Goal: Task Accomplishment & Management: Complete application form

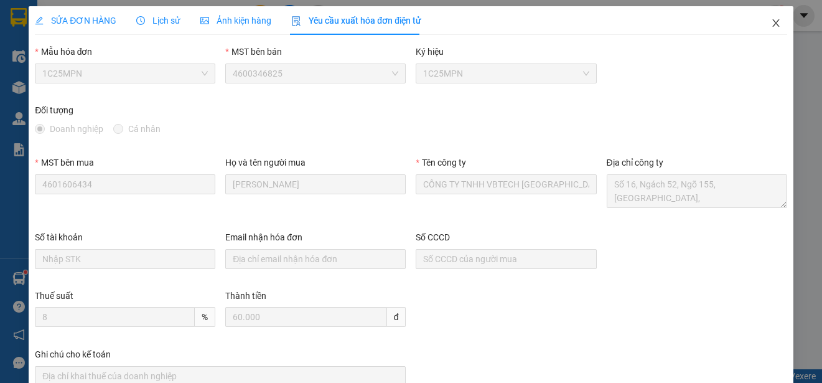
scroll to position [10, 0]
click at [771, 20] on icon "close" at bounding box center [776, 23] width 10 height 10
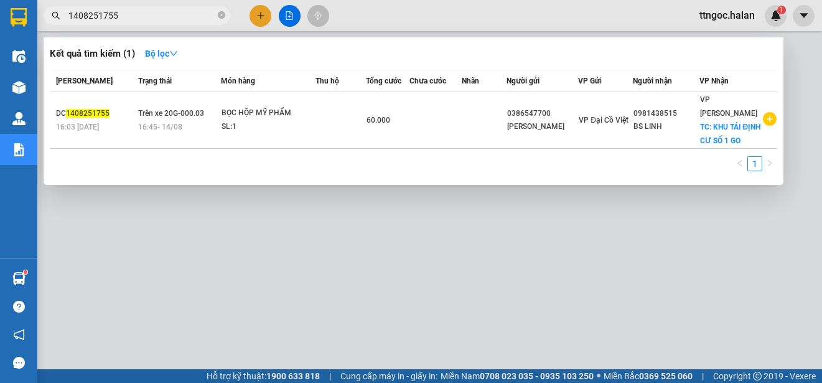
drag, startPoint x: 126, startPoint y: 17, endPoint x: 102, endPoint y: 15, distance: 23.8
click at [102, 15] on input "1408251755" at bounding box center [141, 16] width 147 height 14
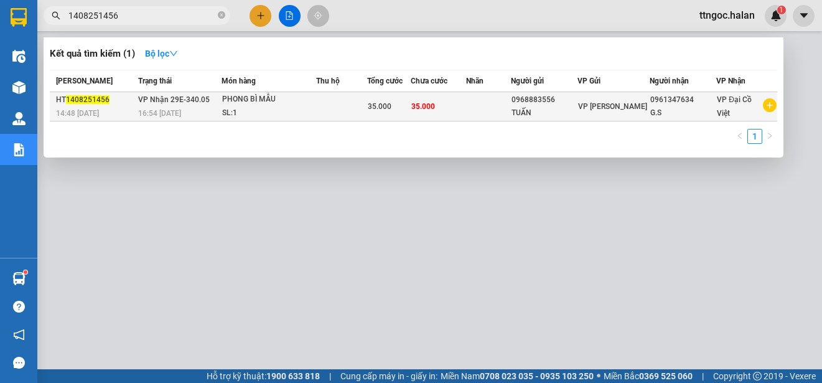
type input "1408251456"
click at [176, 98] on span "VP Nhận 29E-340.05" at bounding box center [174, 99] width 72 height 9
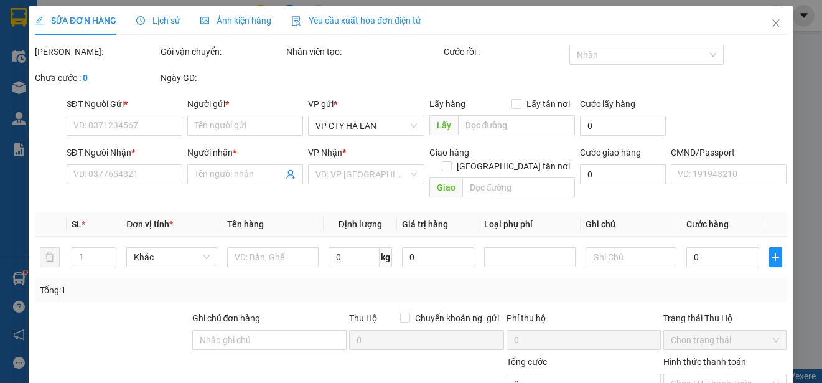
type input "0968883556"
type input "TUẤN"
type input "0961347634"
type input "G.S"
type input "35.000"
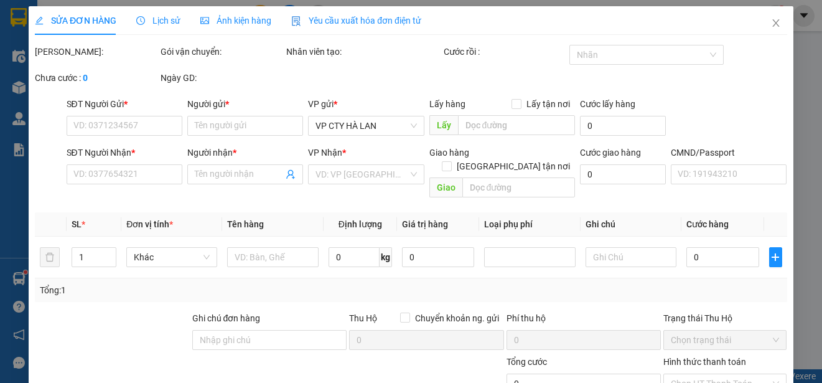
type input "35.000"
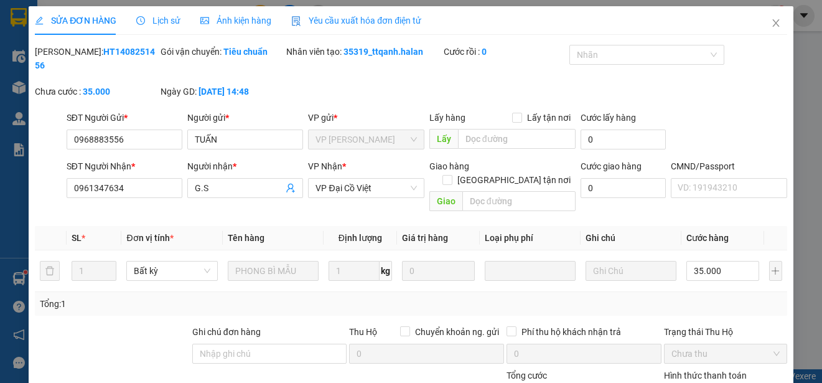
click at [372, 14] on div "Yêu cầu xuất hóa đơn điện tử" at bounding box center [356, 21] width 130 height 14
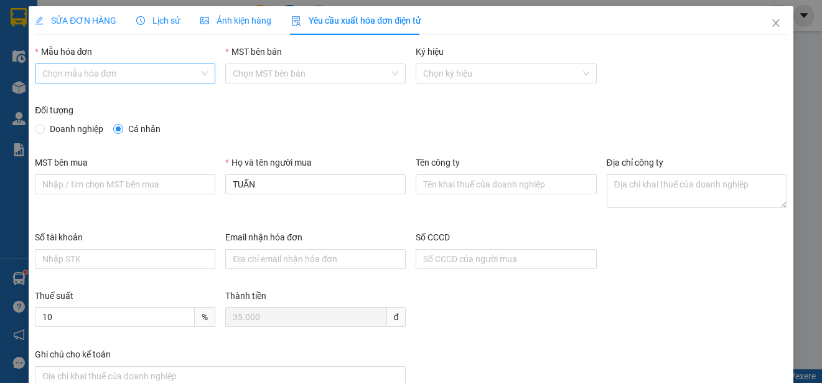
click at [113, 75] on input "Mẫu hóa đơn" at bounding box center [120, 73] width 157 height 19
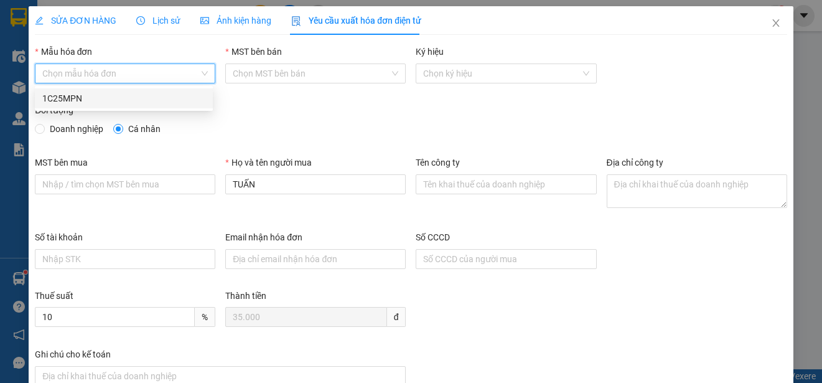
click at [77, 105] on div "1C25MPN" at bounding box center [124, 98] width 178 height 20
type input "8"
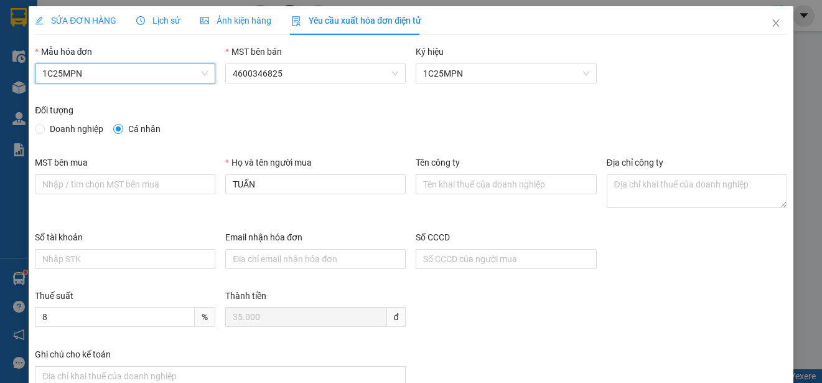
click at [64, 125] on span "Doanh nghiệp" at bounding box center [77, 129] width 64 height 14
click at [44, 125] on input "Doanh nghiệp" at bounding box center [39, 128] width 9 height 9
radio input "true"
radio input "false"
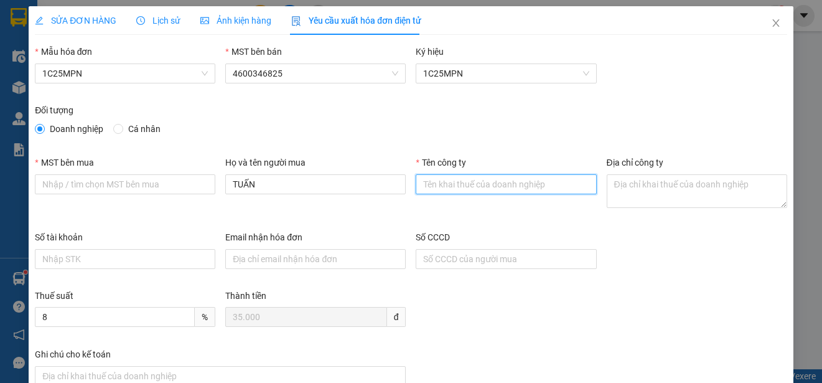
paste input "CÔNG TY TNHH GENE SOLUTIONS LAB"
type input "CÔNG TY TNHH GENE SOLUTIONS LAB"
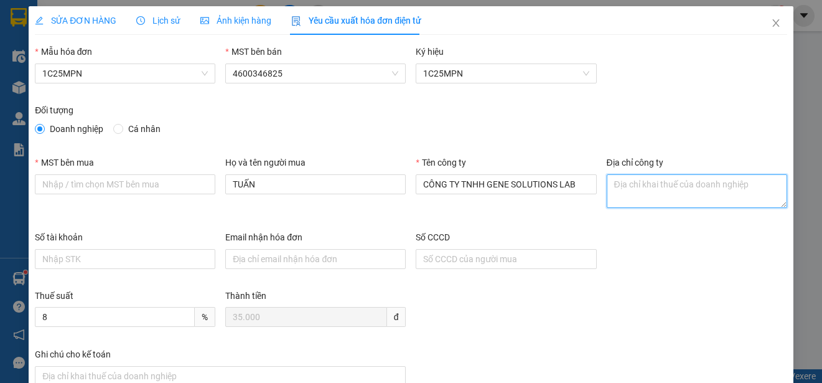
paste textarea "Tầng 3, phòng 301, Tòa nhà WMC, [STREET_ADDRESS] Nam."
type textarea "Tầng 3, phòng 301, Tòa nhà WMC, [STREET_ADDRESS] Nam."
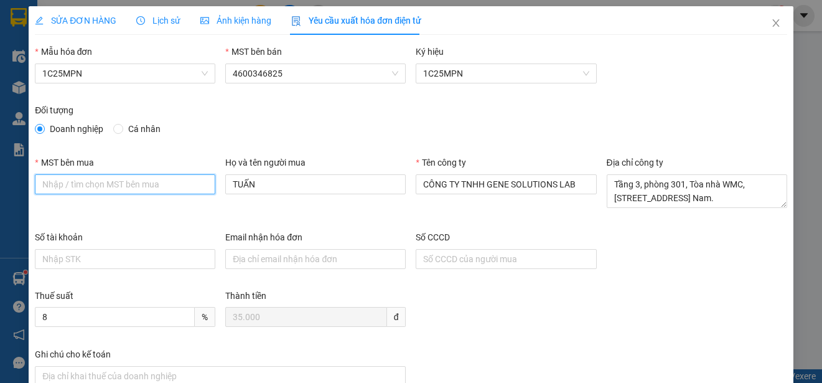
paste input "0315977568"
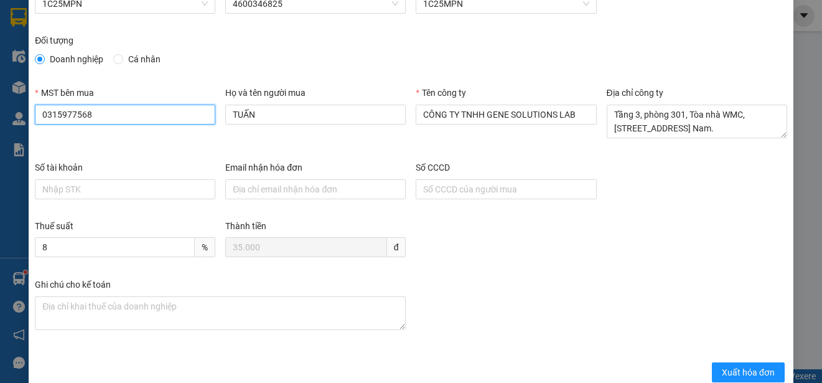
scroll to position [93, 0]
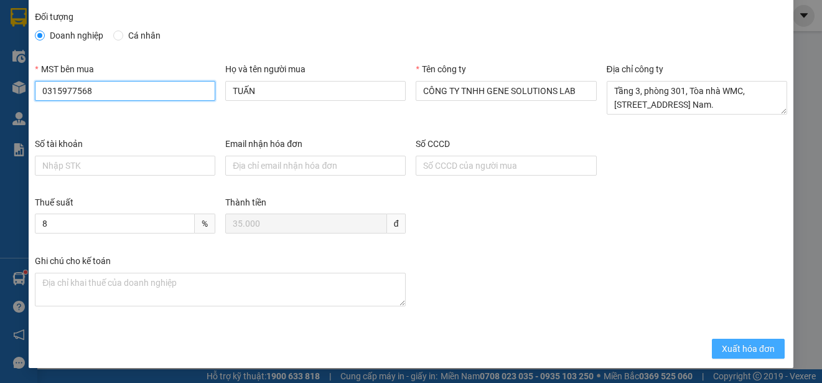
type input "0315977568"
click at [728, 354] on span "Xuất hóa đơn" at bounding box center [748, 349] width 53 height 14
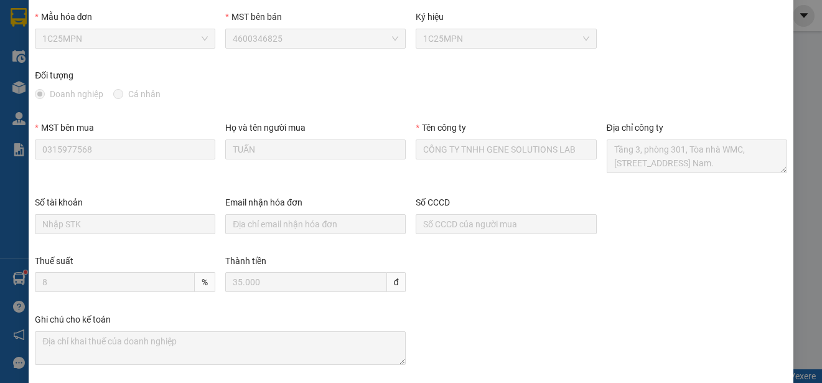
scroll to position [0, 0]
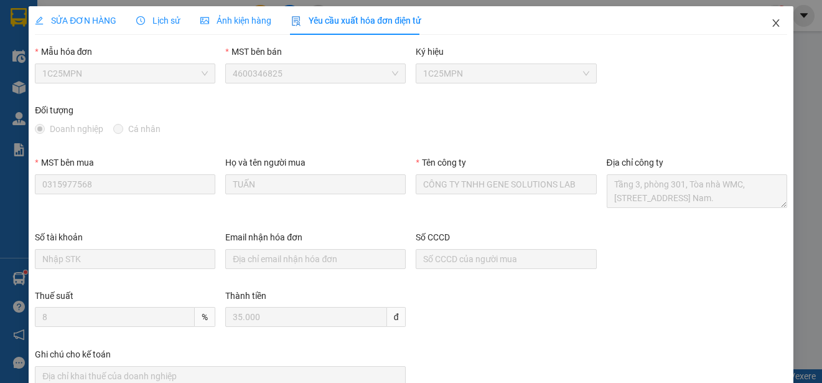
click at [771, 20] on icon "close" at bounding box center [776, 23] width 10 height 10
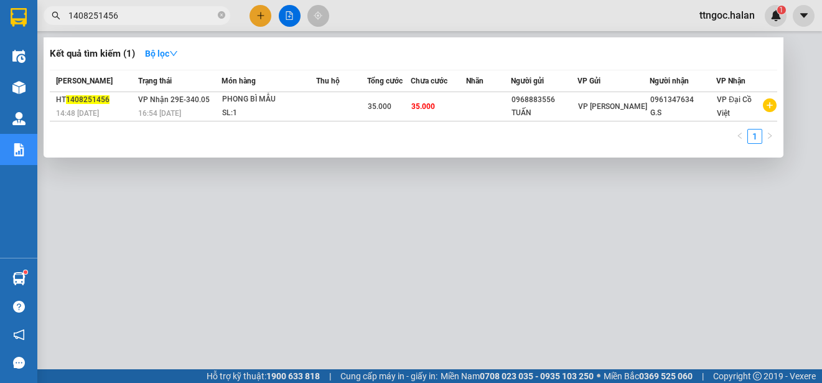
click at [120, 15] on input "1408251456" at bounding box center [141, 16] width 147 height 14
drag, startPoint x: 119, startPoint y: 14, endPoint x: 97, endPoint y: 18, distance: 22.1
click at [97, 18] on input "1408251456" at bounding box center [141, 16] width 147 height 14
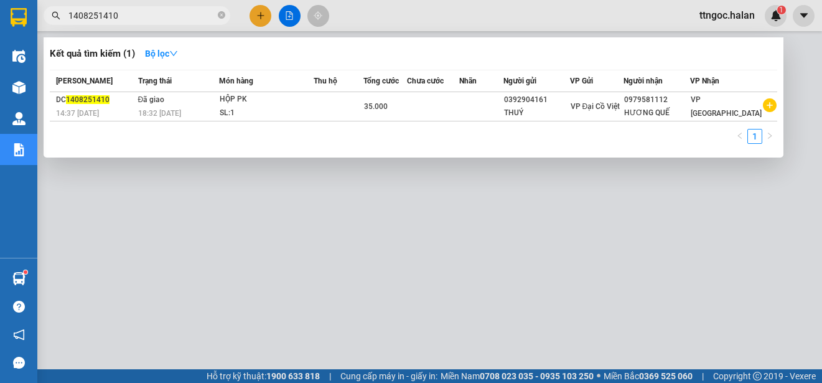
click at [78, 18] on input "1408251410" at bounding box center [141, 16] width 147 height 14
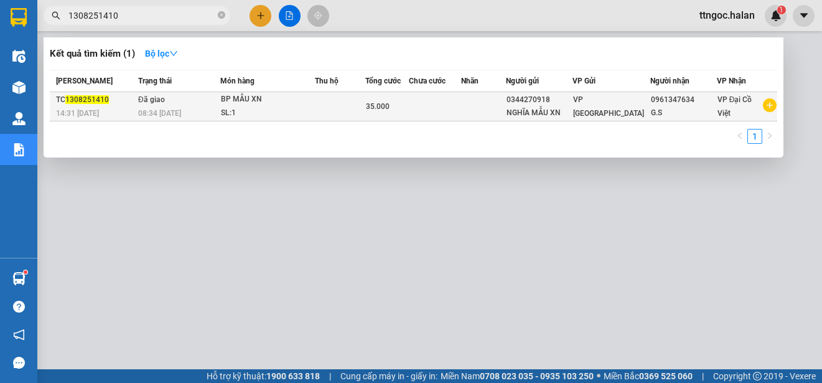
type input "1308251410"
click at [185, 106] on div "08:34 [DATE]" at bounding box center [179, 113] width 82 height 14
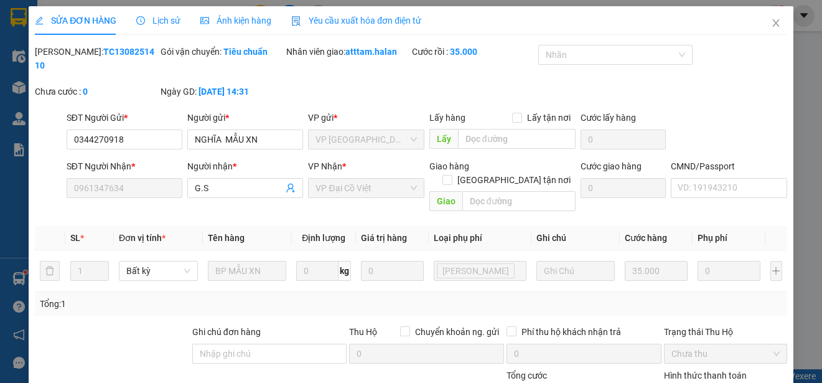
type input "0344270918"
type input "NGHĨA MẪU XN"
type input "0961347634"
type input "G.S"
type input "35.000"
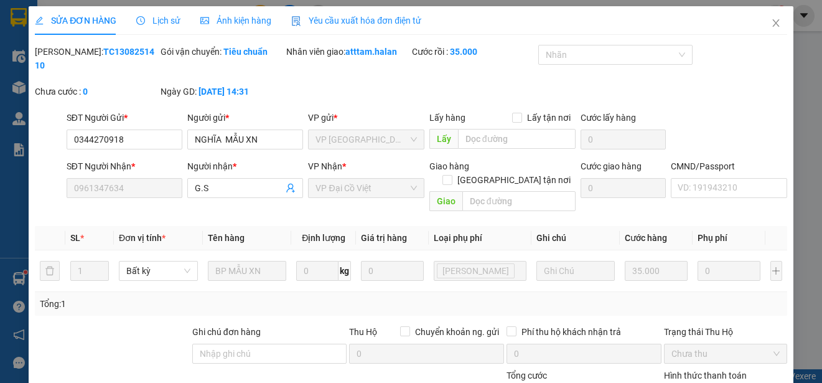
click at [357, 24] on span "Yêu cầu xuất hóa đơn điện tử" at bounding box center [356, 21] width 130 height 10
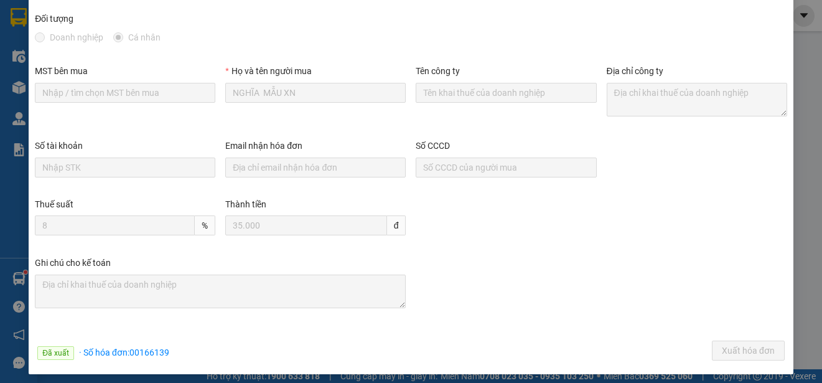
scroll to position [97, 0]
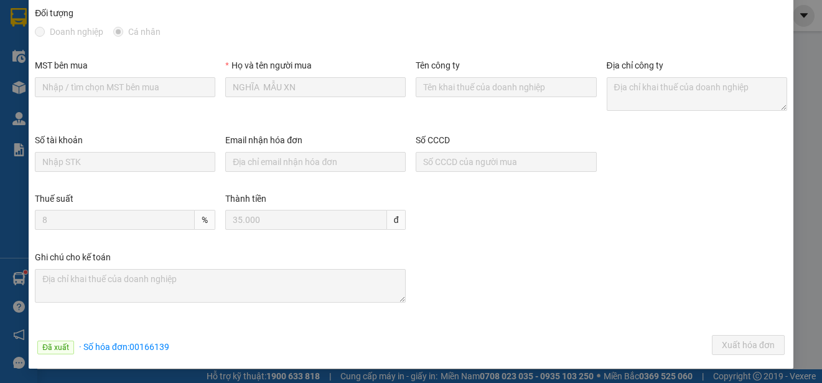
click at [168, 347] on div "Đã xuất · Số hóa đơn: 00166139 Xuất hóa đơn" at bounding box center [411, 347] width 758 height 24
drag, startPoint x: 167, startPoint y: 347, endPoint x: 132, endPoint y: 346, distance: 34.9
click at [132, 346] on span "· Số hóa đơn: 00166139" at bounding box center [124, 347] width 90 height 10
copy span "00166139"
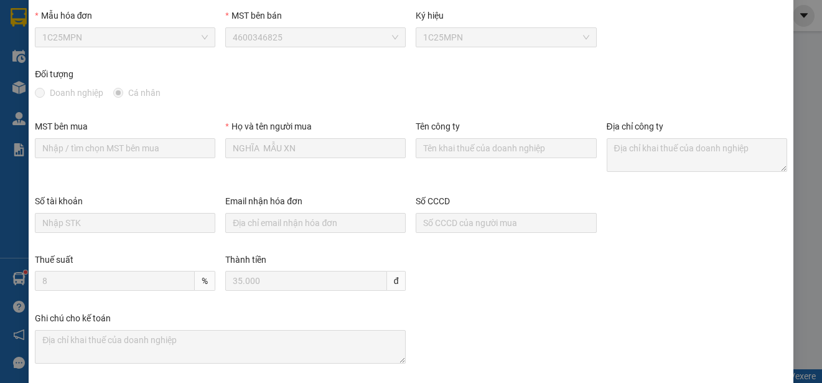
scroll to position [0, 0]
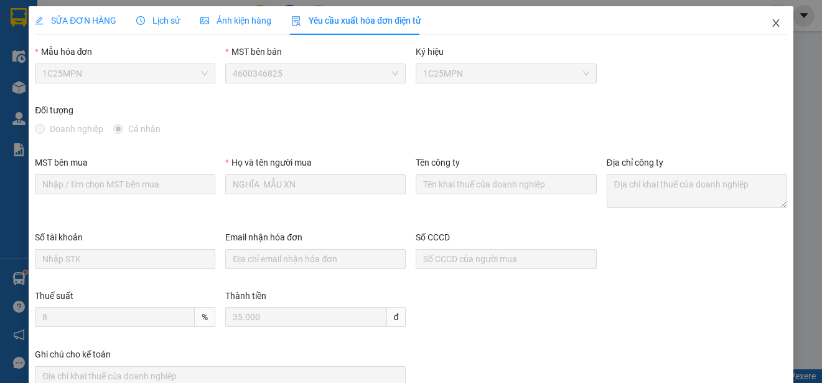
click at [771, 22] on icon "close" at bounding box center [776, 23] width 10 height 10
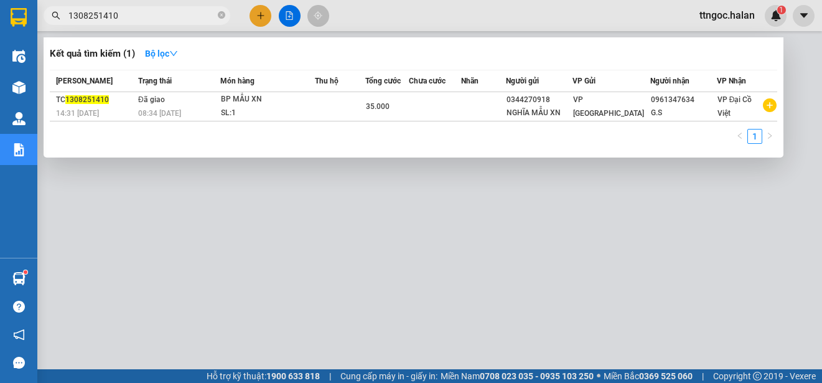
drag, startPoint x: 126, startPoint y: 19, endPoint x: 97, endPoint y: 14, distance: 29.7
click at [97, 14] on input "1308251410" at bounding box center [141, 16] width 147 height 14
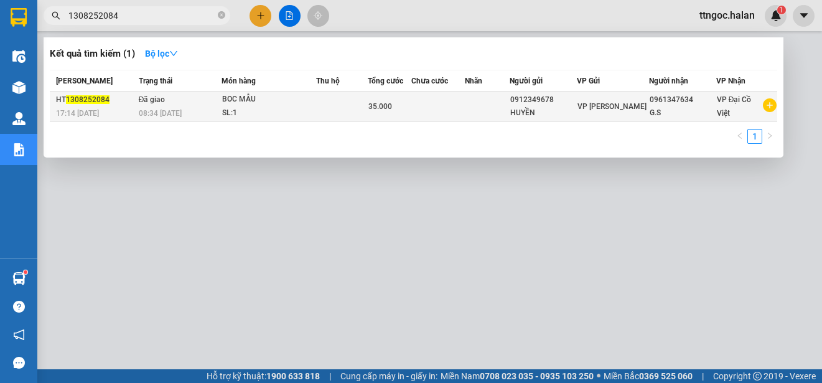
type input "1308252084"
click at [99, 98] on span "1308252084" at bounding box center [88, 99] width 44 height 9
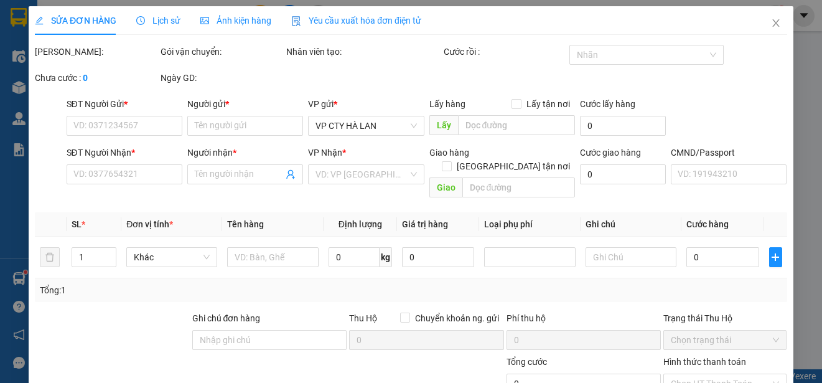
type input "0912349678"
type input "HUYỀN"
type input "0961347634"
type input "G.S"
type input "35.000"
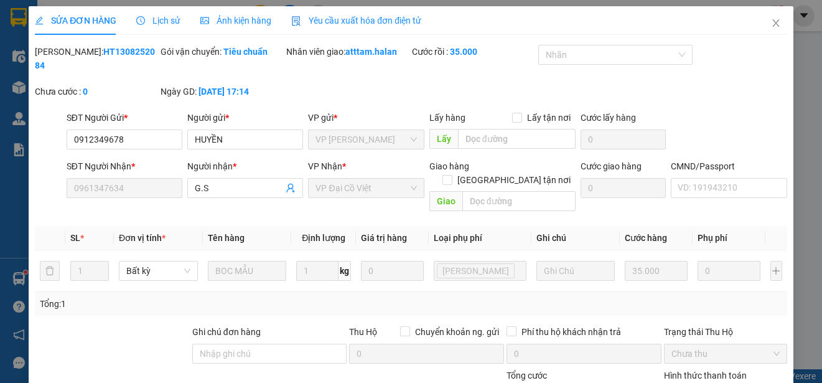
click at [354, 18] on span "Yêu cầu xuất hóa đơn điện tử" at bounding box center [356, 21] width 130 height 10
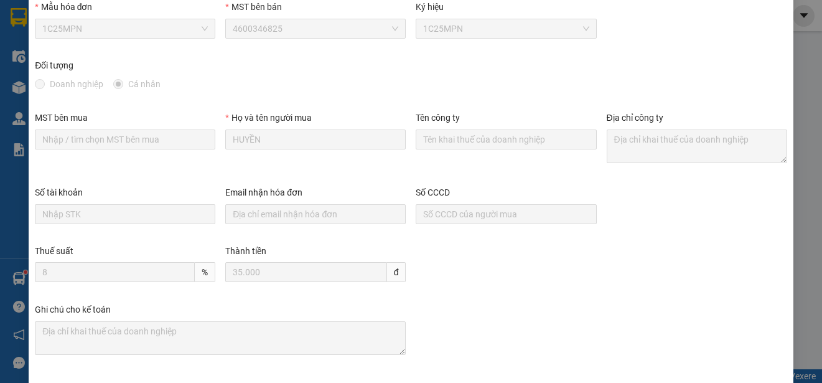
scroll to position [97, 0]
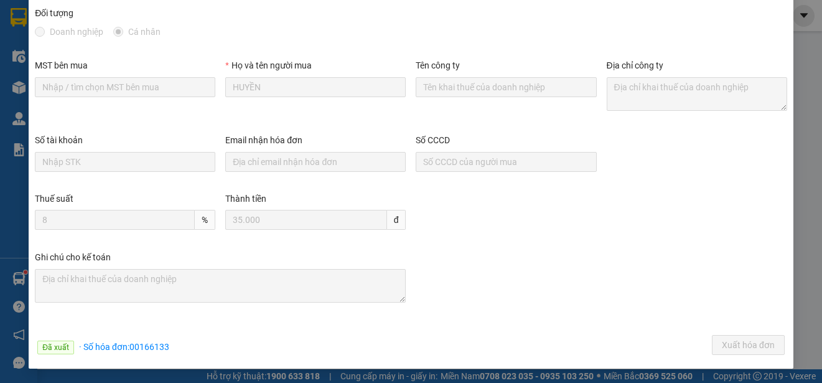
click at [169, 346] on div "Đã xuất · Số hóa đơn: 00166133 Xuất hóa đơn" at bounding box center [411, 347] width 758 height 24
drag, startPoint x: 168, startPoint y: 347, endPoint x: 131, endPoint y: 351, distance: 37.5
click at [131, 351] on div "Đã xuất · Số hóa đơn: 00166133 Xuất hóa đơn" at bounding box center [411, 347] width 758 height 24
copy span "00166133"
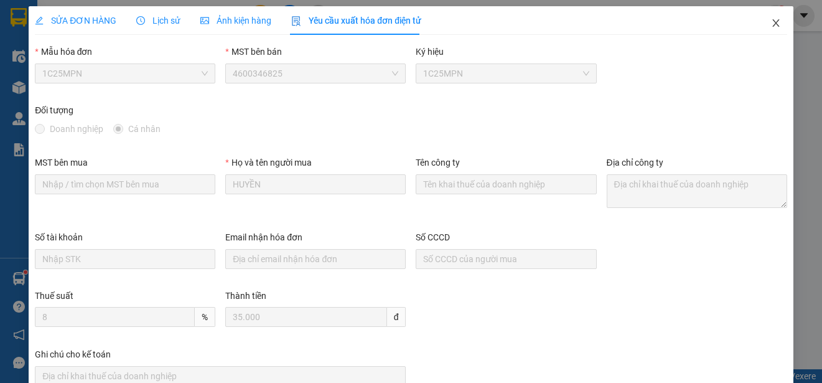
click at [779, 21] on span "Close" at bounding box center [776, 23] width 35 height 35
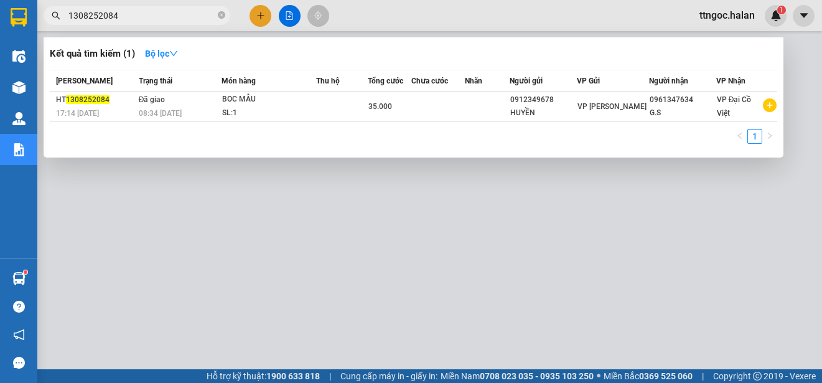
drag, startPoint x: 128, startPoint y: 15, endPoint x: 95, endPoint y: 12, distance: 33.1
click at [95, 12] on input "1308252084" at bounding box center [141, 16] width 147 height 14
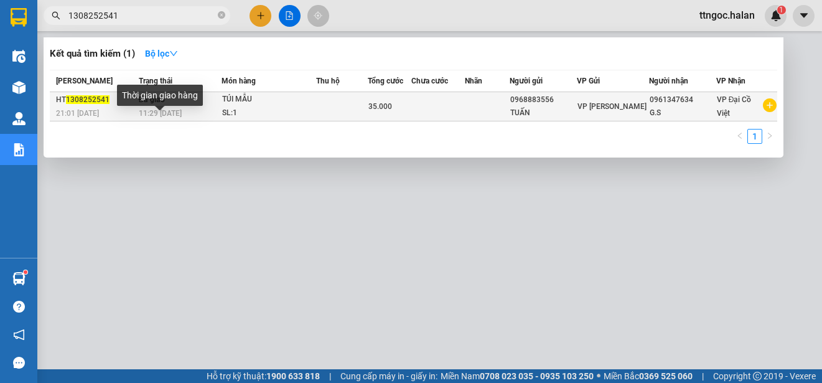
type input "1308252541"
click at [158, 115] on span "11:29 [DATE]" at bounding box center [160, 113] width 43 height 9
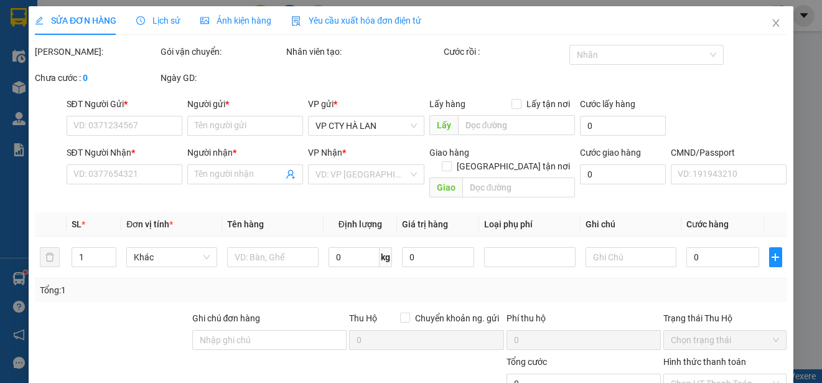
type input "0968883556"
type input "TUẤN"
type input "0961347634"
type input "G.S"
type input "35.000"
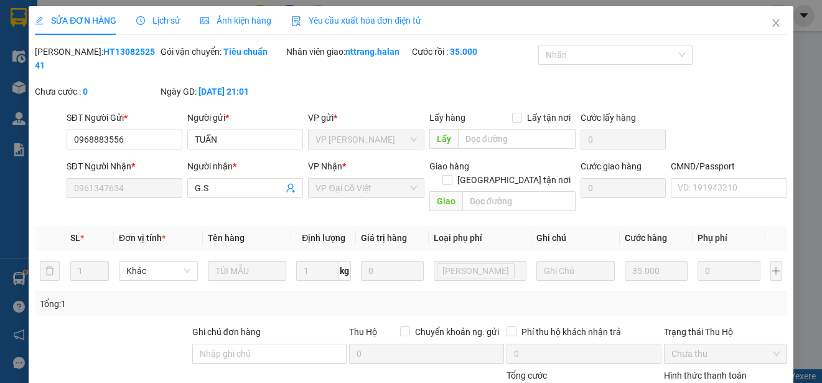
click at [359, 22] on span "Yêu cầu xuất hóa đơn điện tử" at bounding box center [356, 21] width 130 height 10
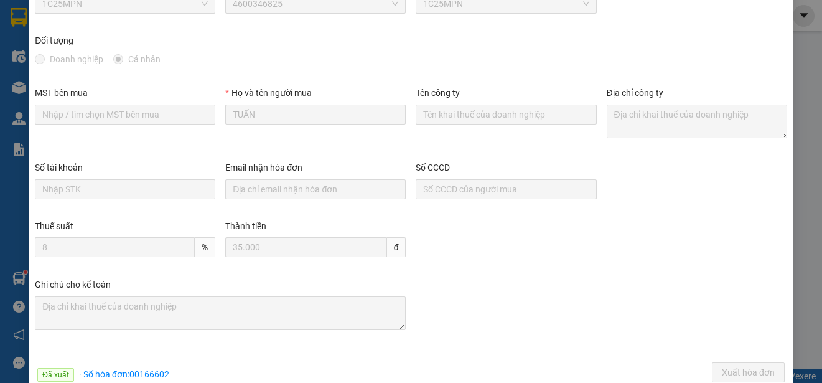
scroll to position [97, 0]
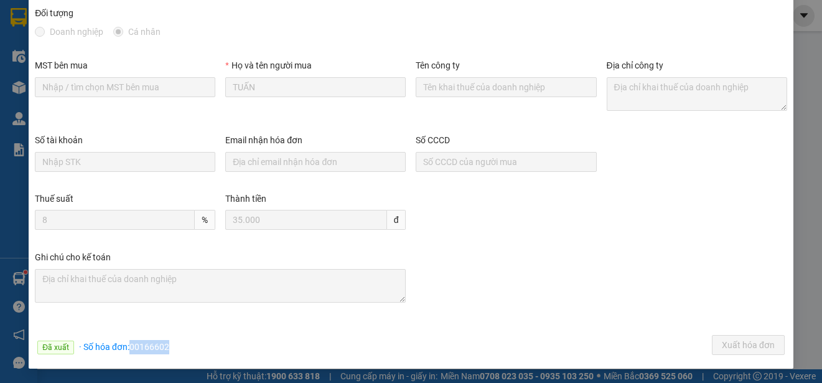
drag, startPoint x: 129, startPoint y: 343, endPoint x: 179, endPoint y: 347, distance: 49.3
click at [179, 347] on div "Đã xuất · Số hóa đơn: 00166602 Xuất hóa đơn" at bounding box center [411, 347] width 758 height 24
copy span "00166602"
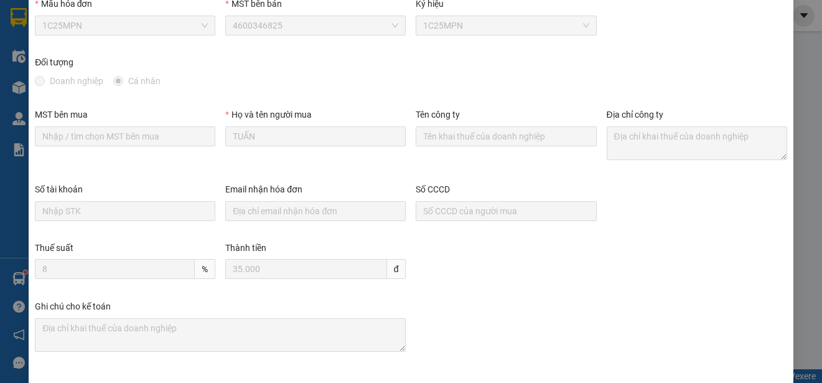
scroll to position [0, 0]
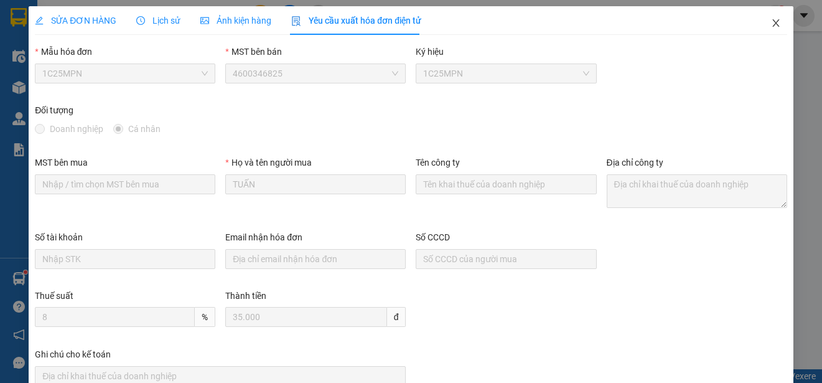
click at [773, 24] on icon "close" at bounding box center [776, 22] width 7 height 7
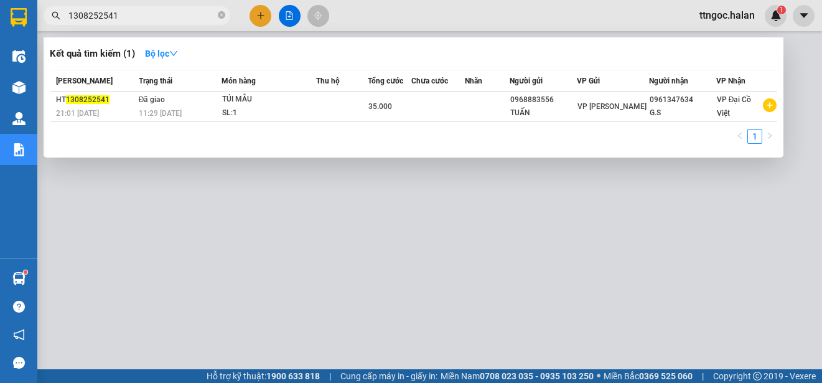
drag, startPoint x: 116, startPoint y: 14, endPoint x: 102, endPoint y: 12, distance: 14.5
click at [102, 12] on input "1308252541" at bounding box center [141, 16] width 147 height 14
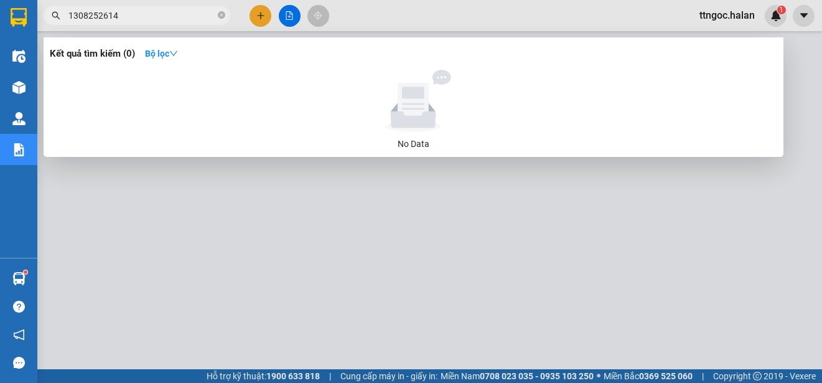
click at [75, 14] on input "1308252614" at bounding box center [141, 16] width 147 height 14
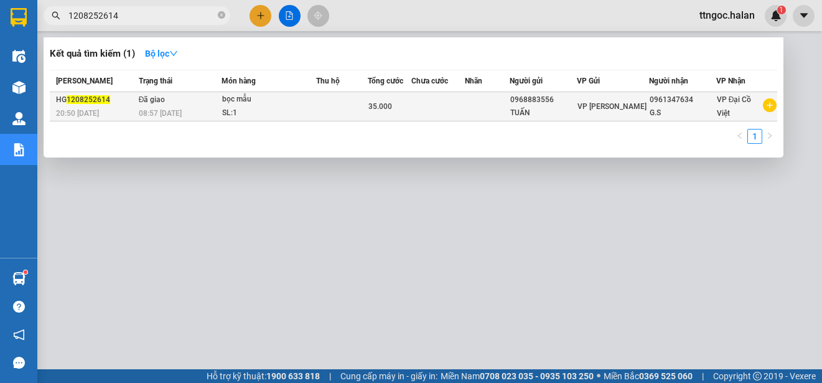
type input "1208252614"
click at [107, 105] on div "HG 1208252614" at bounding box center [95, 99] width 79 height 13
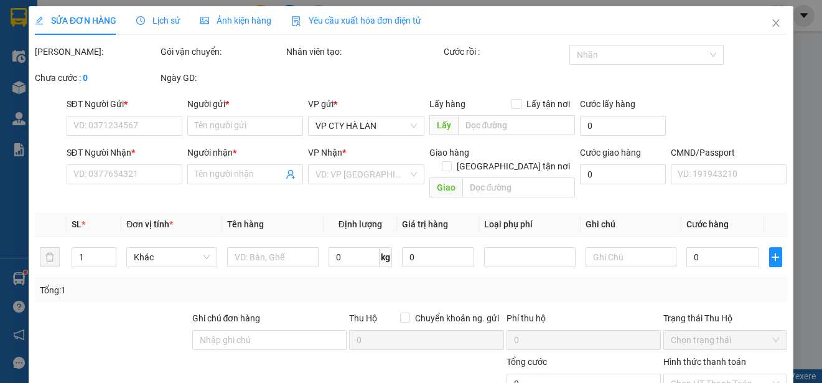
type input "0968883556"
type input "TUẤN"
type input "0961347634"
type input "G.S"
type input "35.000"
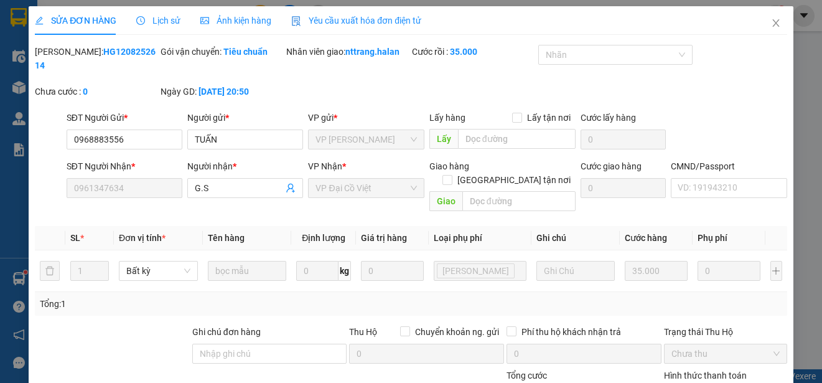
click at [369, 22] on span "Yêu cầu xuất hóa đơn điện tử" at bounding box center [356, 21] width 130 height 10
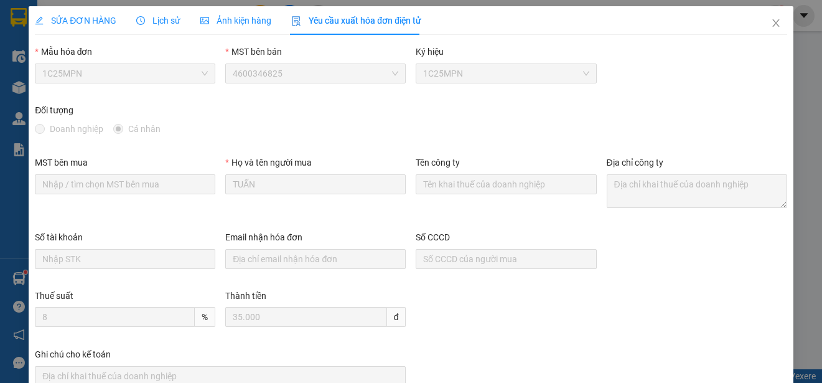
scroll to position [97, 0]
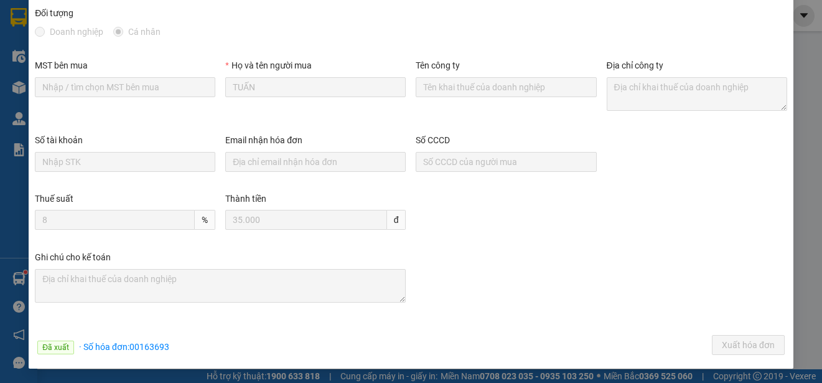
click at [171, 349] on div "Đã xuất · Số hóa đơn: 00163693 Xuất hóa đơn" at bounding box center [411, 347] width 758 height 24
drag, startPoint x: 167, startPoint y: 346, endPoint x: 131, endPoint y: 346, distance: 36.1
click at [131, 346] on span "· Số hóa đơn: 00163693" at bounding box center [124, 347] width 90 height 10
copy span "00163693"
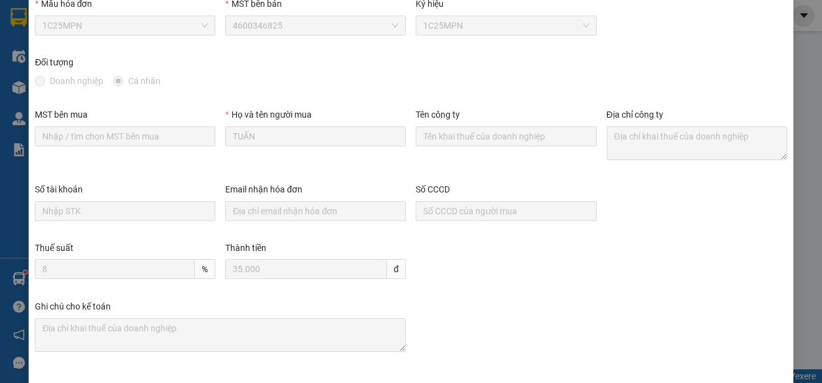
scroll to position [0, 0]
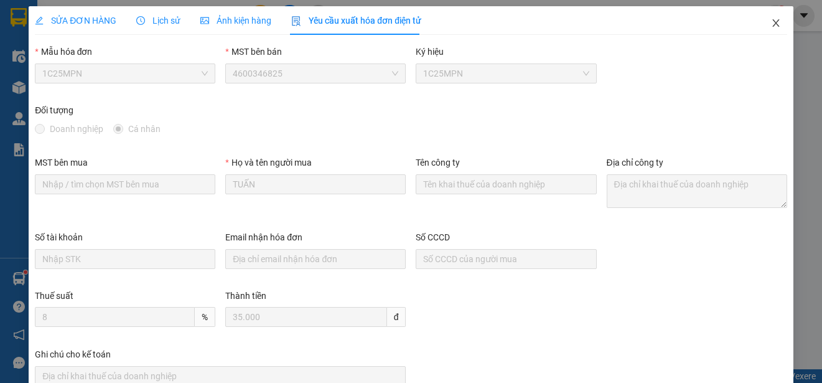
click at [771, 22] on icon "close" at bounding box center [776, 23] width 10 height 10
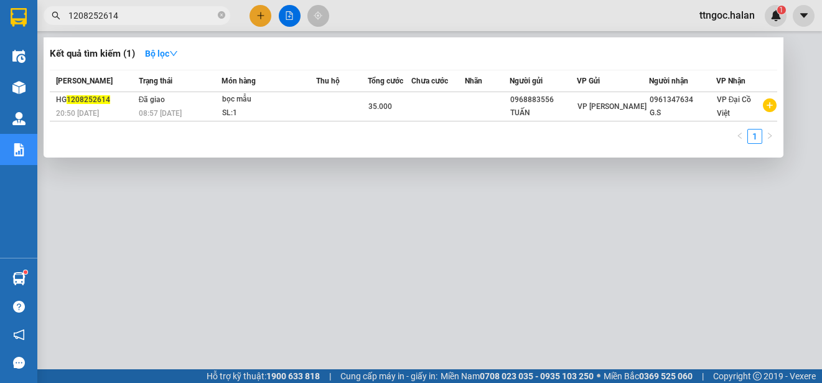
drag, startPoint x: 123, startPoint y: 14, endPoint x: 98, endPoint y: 10, distance: 25.8
click at [98, 10] on input "1208252614" at bounding box center [141, 16] width 147 height 14
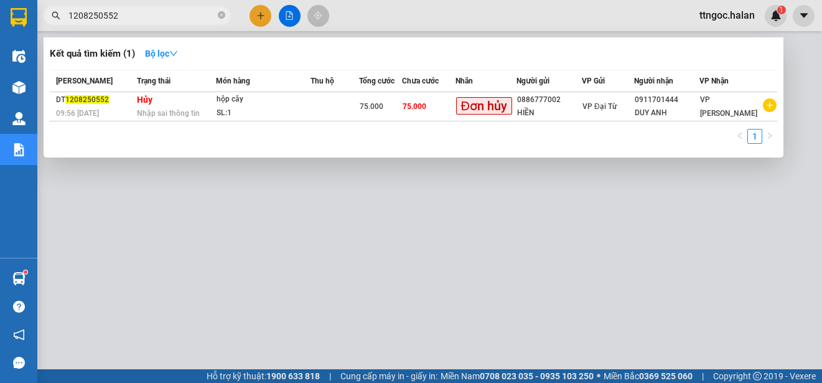
click at [80, 16] on input "1208250552" at bounding box center [141, 16] width 147 height 14
click at [78, 12] on input "1208250552" at bounding box center [141, 16] width 147 height 14
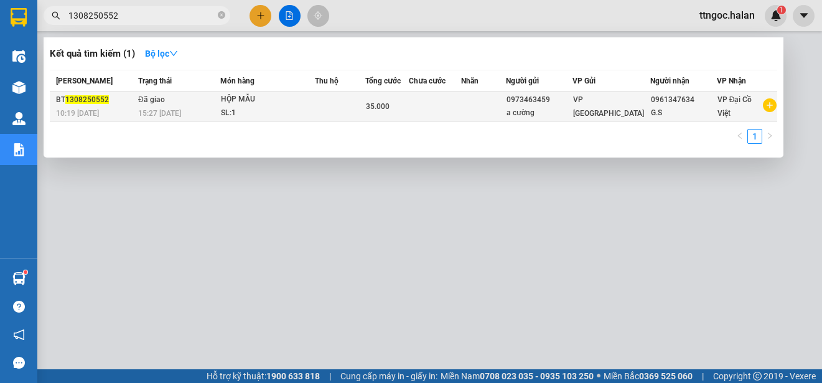
type input "1308250552"
click at [88, 94] on div "BT 1308250552" at bounding box center [95, 99] width 78 height 13
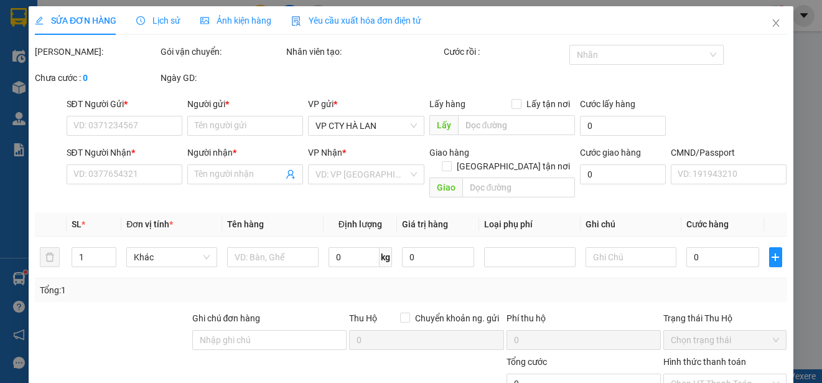
type input "0973463459"
type input "a cường"
type input "0961347634"
type input "G.S"
type input "35.000"
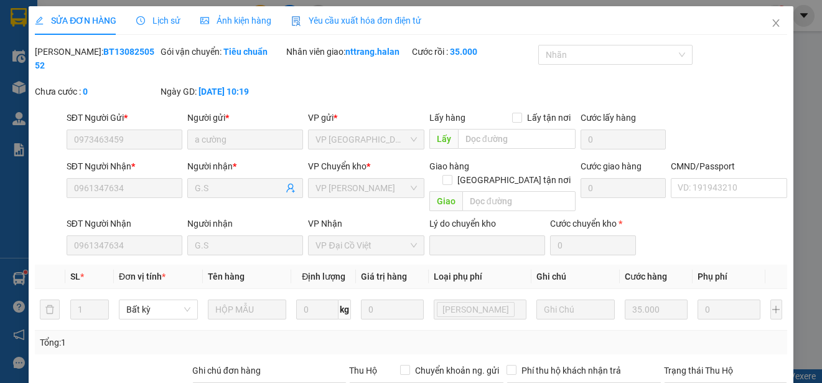
click at [392, 20] on span "Yêu cầu xuất hóa đơn điện tử" at bounding box center [356, 21] width 130 height 10
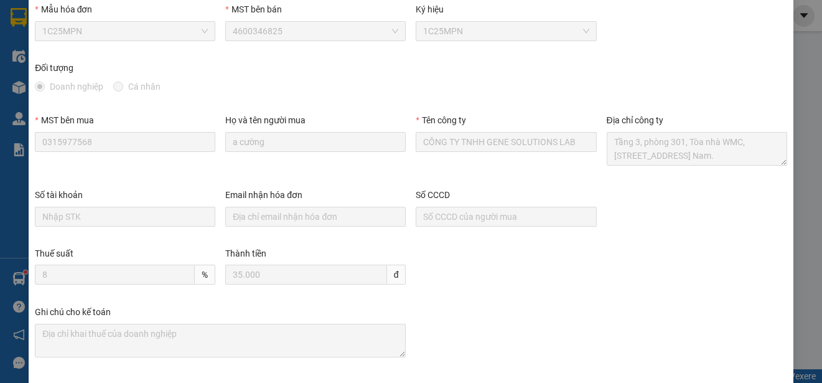
scroll to position [97, 0]
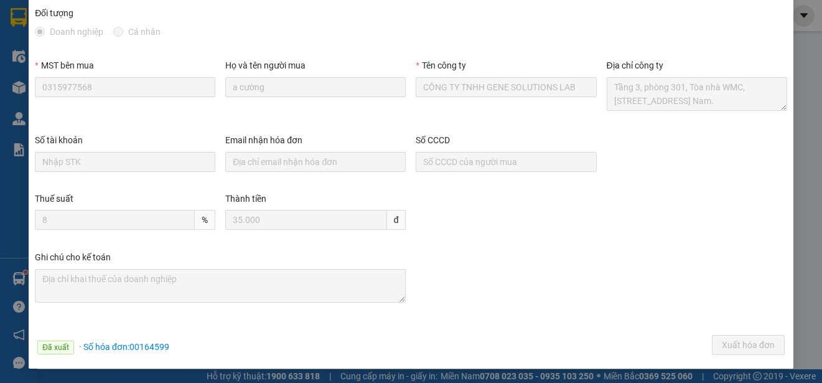
click at [174, 346] on div "Đã xuất · Số hóa đơn: 00164599 Xuất hóa đơn" at bounding box center [411, 347] width 758 height 24
drag, startPoint x: 167, startPoint y: 348, endPoint x: 131, endPoint y: 349, distance: 35.5
click at [131, 349] on span "· Số hóa đơn: 00164599" at bounding box center [124, 347] width 90 height 10
copy span "00164599"
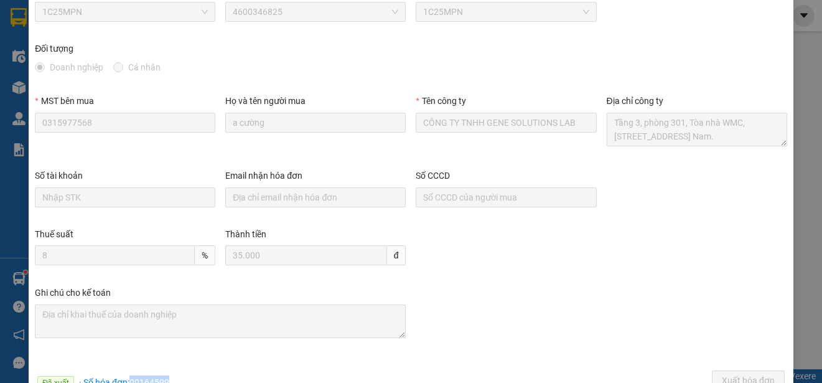
scroll to position [0, 0]
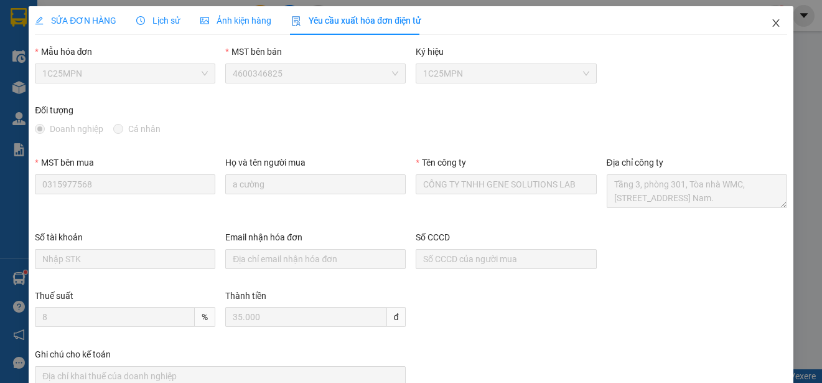
click at [773, 25] on icon "close" at bounding box center [776, 22] width 7 height 7
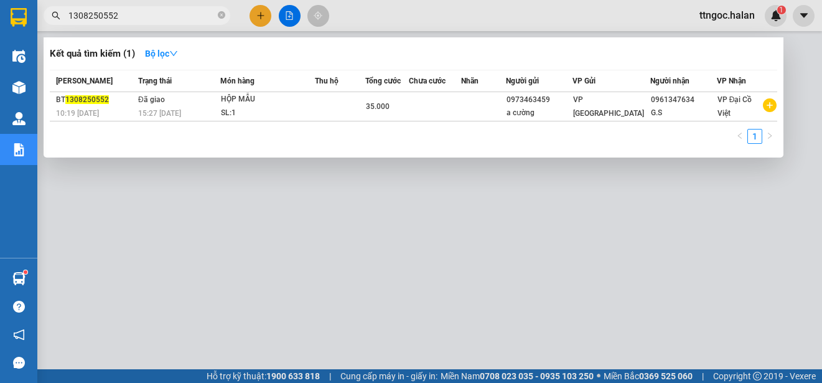
drag, startPoint x: 124, startPoint y: 10, endPoint x: 102, endPoint y: 17, distance: 22.8
click at [102, 17] on input "1308250552" at bounding box center [141, 16] width 147 height 14
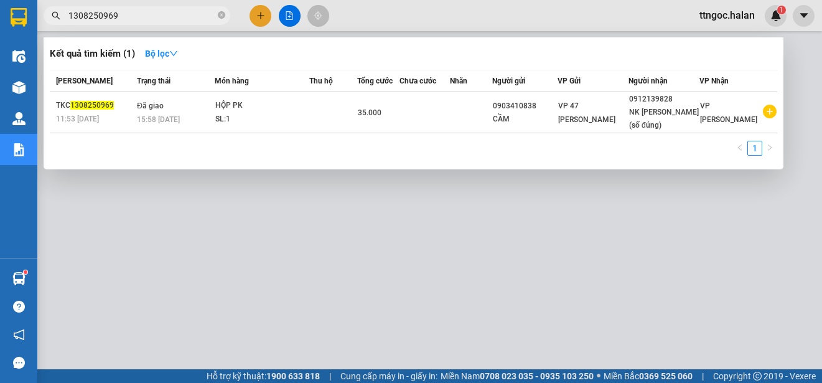
click at [77, 14] on input "1308250969" at bounding box center [141, 16] width 147 height 14
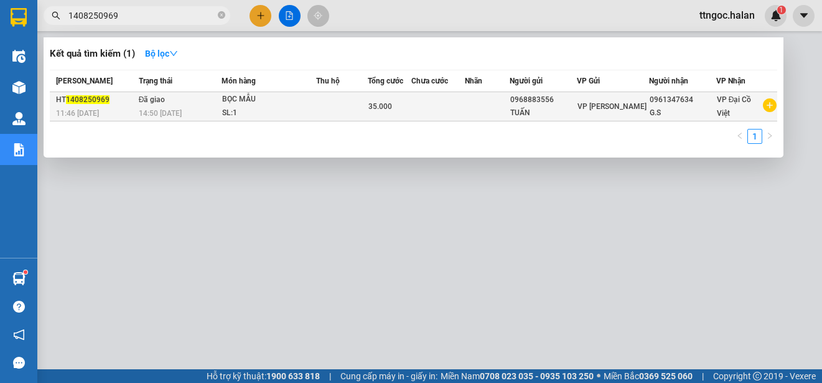
type input "1408250969"
click at [64, 101] on div "HT 1408250969" at bounding box center [95, 99] width 79 height 13
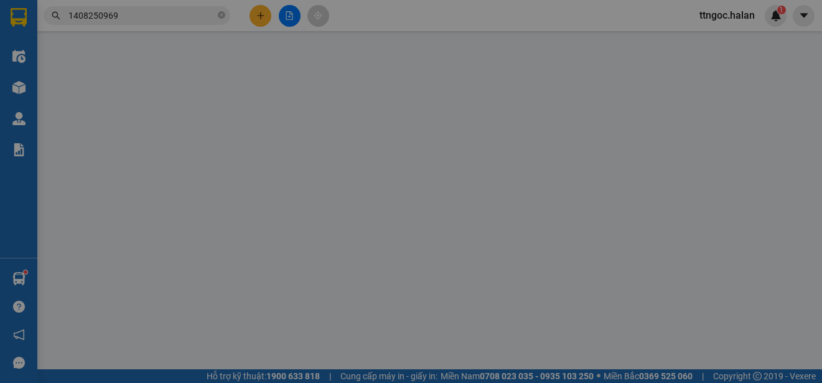
type input "0968883556"
type input "TUẤN"
type input "0961347634"
type input "G.S"
type input "35.000"
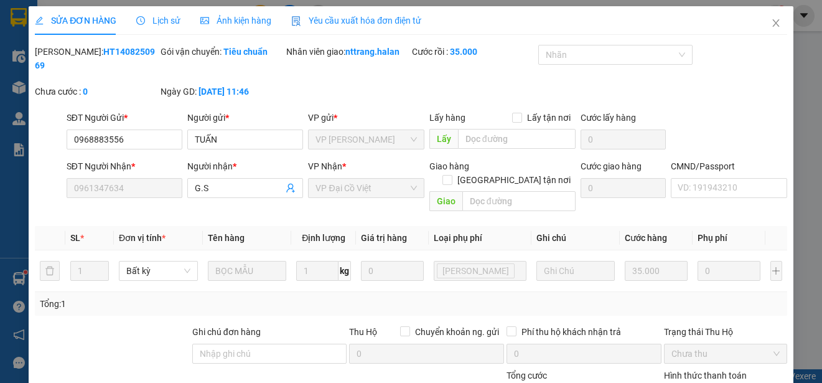
click at [370, 24] on span "Yêu cầu xuất hóa đơn điện tử" at bounding box center [356, 21] width 130 height 10
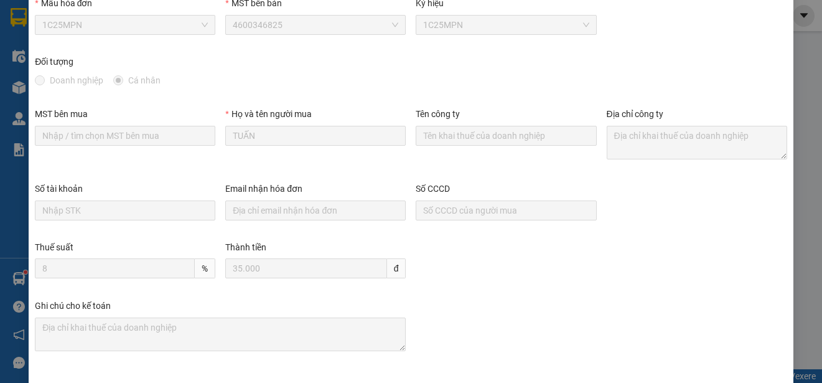
scroll to position [97, 0]
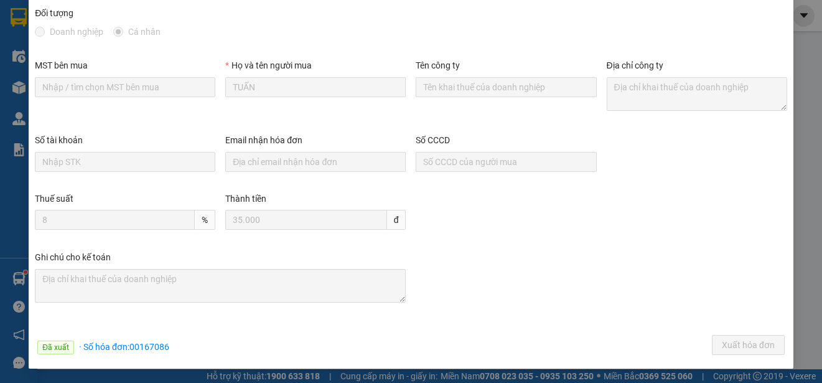
click at [171, 346] on div "Đã xuất · Số hóa đơn: 00167086 Xuất hóa đơn" at bounding box center [411, 347] width 758 height 24
drag, startPoint x: 172, startPoint y: 350, endPoint x: 130, endPoint y: 347, distance: 41.8
click at [130, 347] on div "Đã xuất · Số hóa đơn: 00167086 Xuất hóa đơn" at bounding box center [411, 347] width 758 height 24
copy span "00167086"
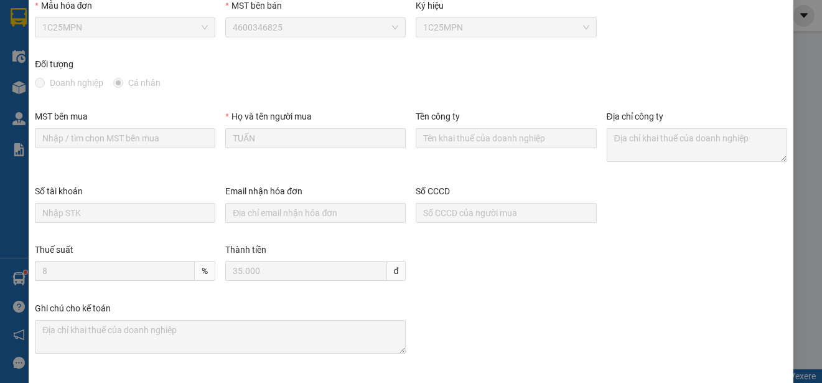
scroll to position [0, 0]
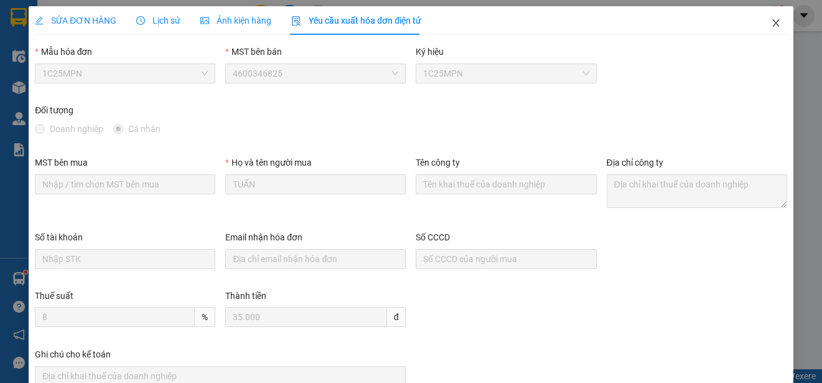
click at [768, 17] on span "Close" at bounding box center [776, 23] width 35 height 35
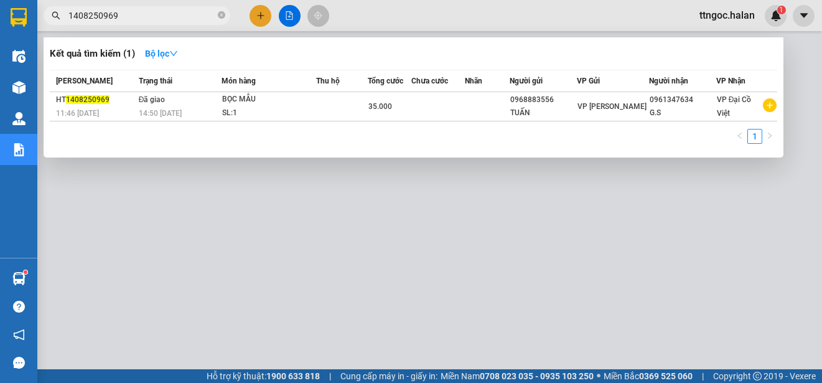
drag, startPoint x: 126, startPoint y: 15, endPoint x: 96, endPoint y: 17, distance: 30.0
click at [96, 17] on input "1408250969" at bounding box center [141, 16] width 147 height 14
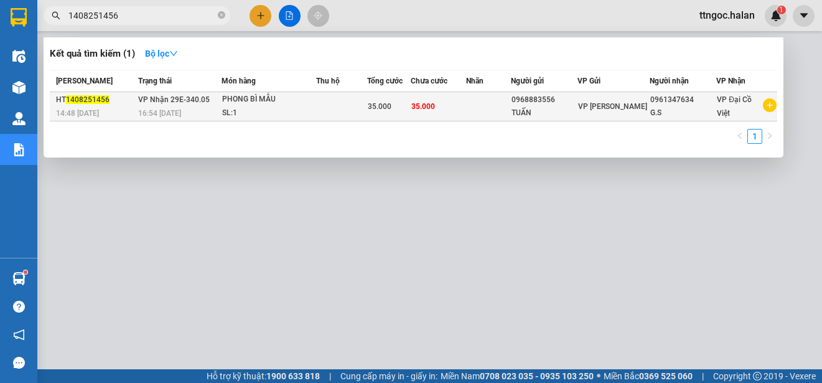
type input "1408251456"
click at [93, 103] on span "1408251456" at bounding box center [88, 99] width 44 height 9
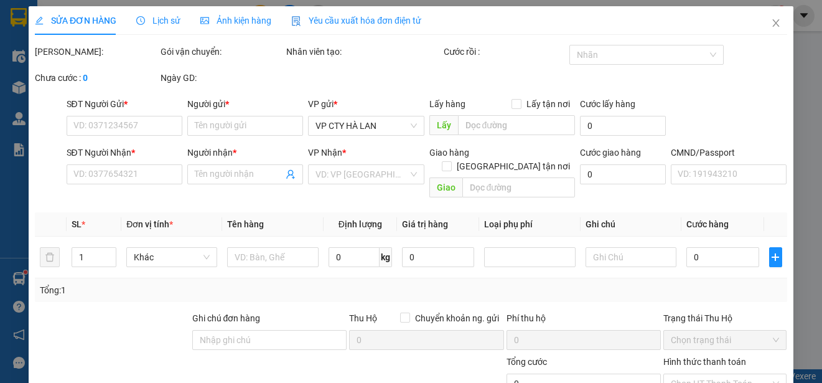
type input "0968883556"
type input "TUẤN"
type input "0961347634"
type input "G.S"
type input "35.000"
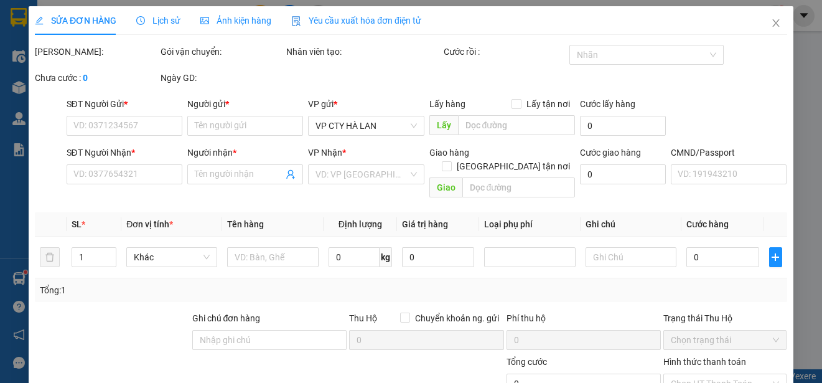
type input "35.000"
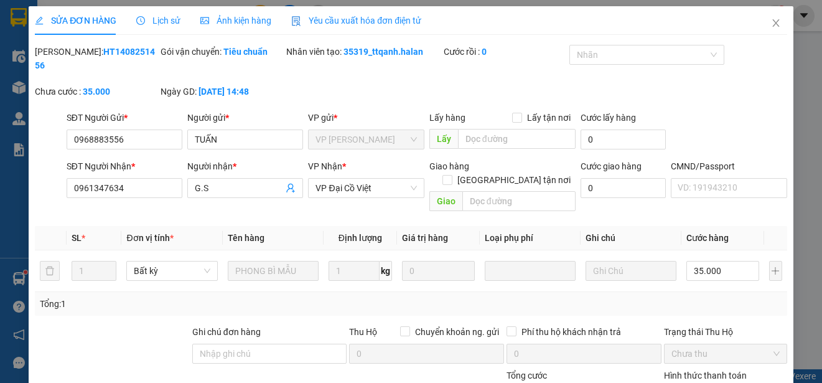
click at [369, 22] on span "Yêu cầu xuất hóa đơn điện tử" at bounding box center [356, 21] width 130 height 10
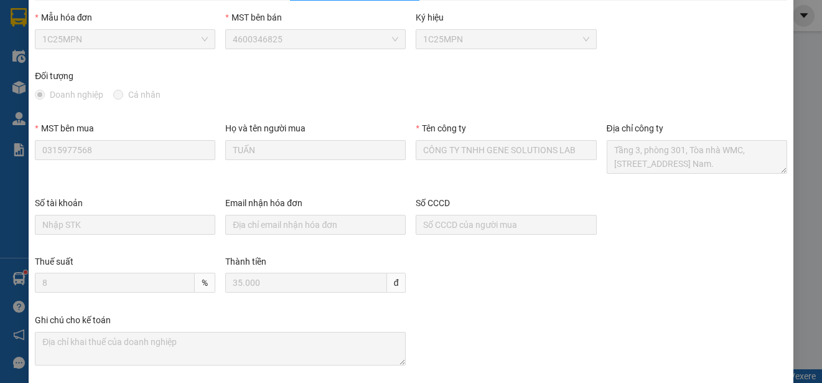
scroll to position [97, 0]
